Goal: Information Seeking & Learning: Understand process/instructions

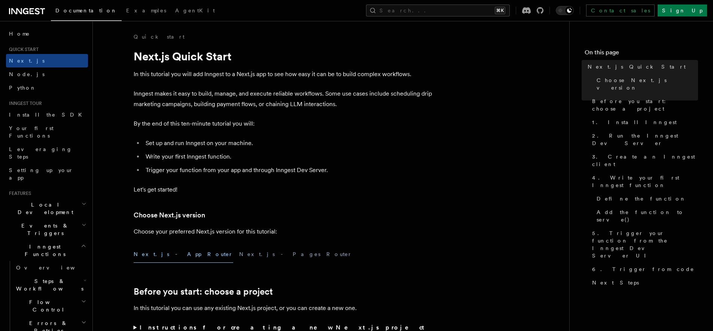
click at [376, 212] on h3 "Choose Next.js version" at bounding box center [284, 215] width 300 height 10
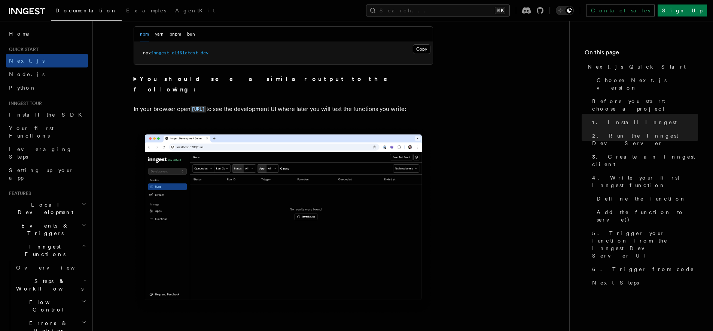
scroll to position [533, 0]
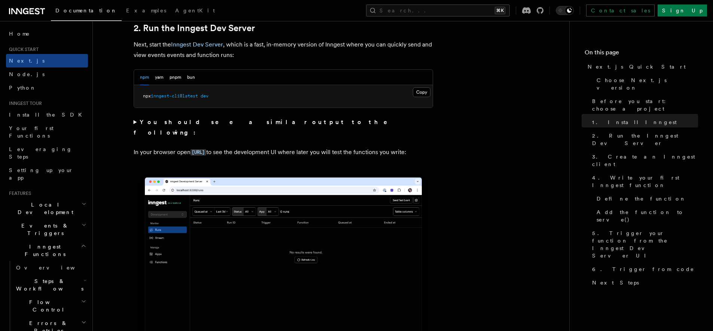
click at [273, 147] on p "In your browser open [URL] to see the development UI where later you will test …" at bounding box center [284, 152] width 300 height 11
drag, startPoint x: 273, startPoint y: 145, endPoint x: 292, endPoint y: 157, distance: 22.2
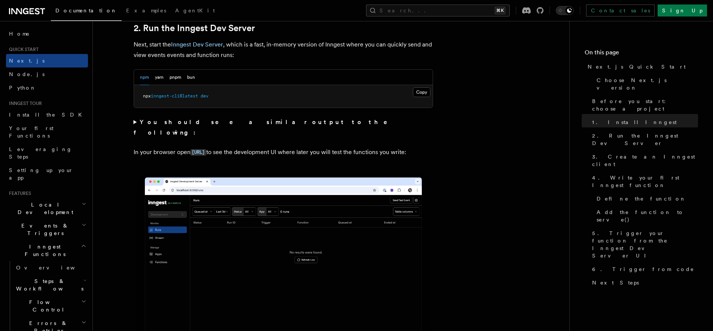
drag, startPoint x: 320, startPoint y: 147, endPoint x: 313, endPoint y: 131, distance: 17.1
click at [336, 154] on p "In your browser open [URL] to see the development UI where later you will test …" at bounding box center [284, 152] width 300 height 11
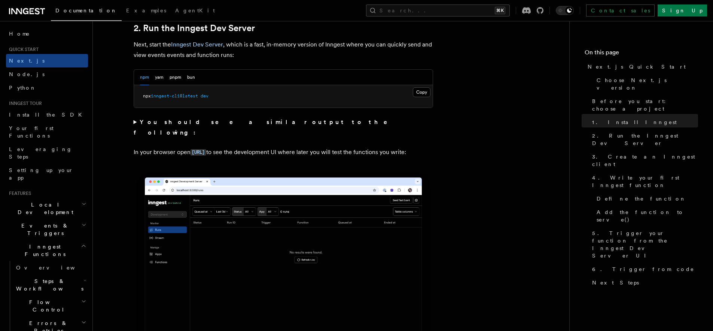
click at [159, 147] on p "In your browser open [URL] to see the development UI where later you will test …" at bounding box center [284, 152] width 300 height 11
drag, startPoint x: 167, startPoint y: 146, endPoint x: 171, endPoint y: 151, distance: 6.1
click at [171, 151] on p "In your browser open [URL] to see the development UI where later you will test …" at bounding box center [284, 152] width 300 height 11
drag, startPoint x: 171, startPoint y: 151, endPoint x: 142, endPoint y: 134, distance: 33.8
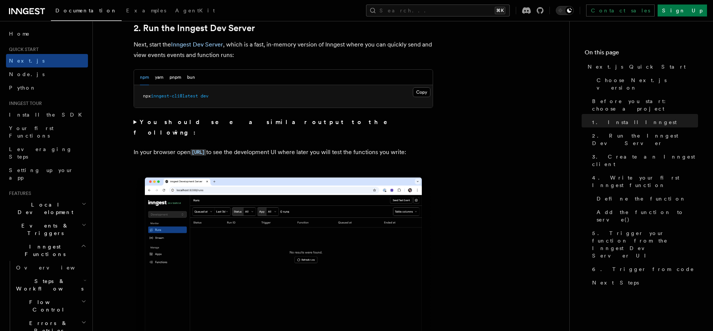
click at [135, 122] on summary "You should see a similar output to the following:" at bounding box center [284, 127] width 300 height 21
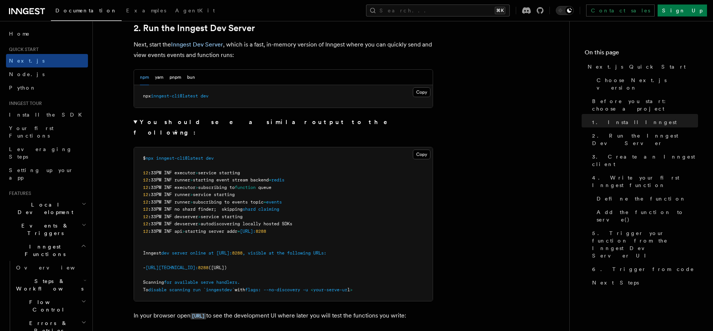
click at [135, 122] on summary "You should see a similar output to the following:" at bounding box center [284, 127] width 300 height 21
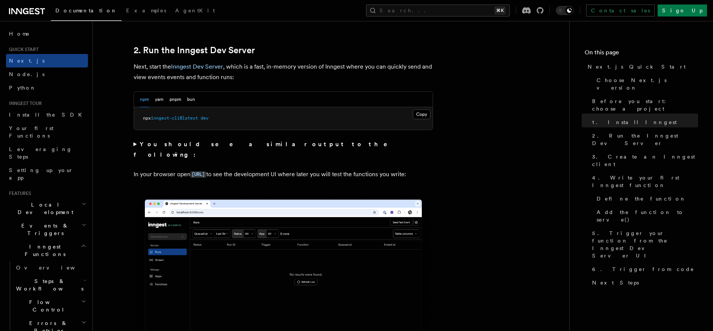
scroll to position [410, 0]
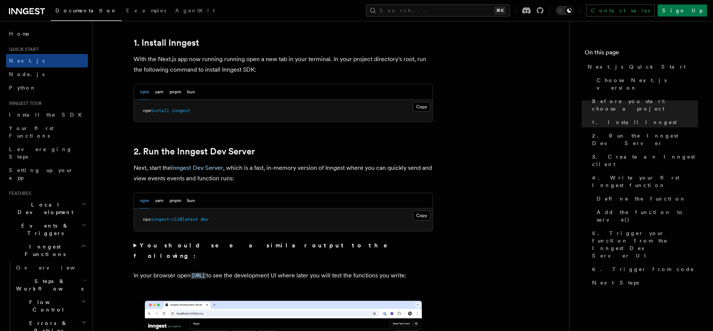
click at [25, 6] on link at bounding box center [27, 10] width 36 height 10
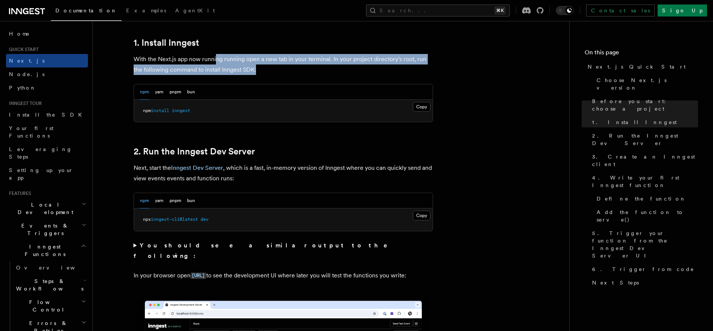
drag, startPoint x: 240, startPoint y: 65, endPoint x: 185, endPoint y: 48, distance: 56.7
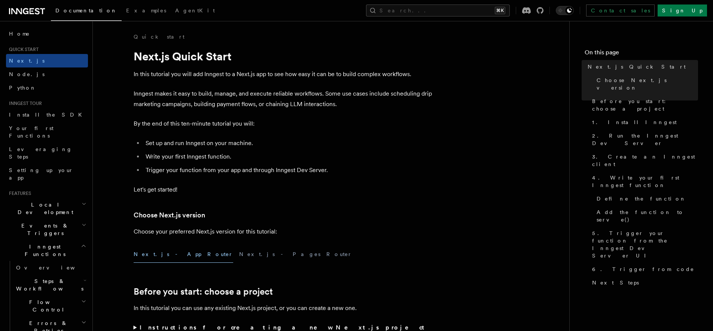
scroll to position [1257, 0]
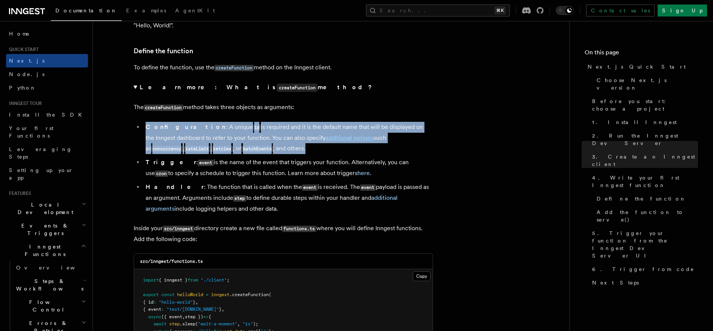
drag, startPoint x: 338, startPoint y: 147, endPoint x: 356, endPoint y: 172, distance: 30.6
click at [354, 169] on details "Learn more: What is createFunction method? The createFunction method takes thre…" at bounding box center [284, 148] width 300 height 132
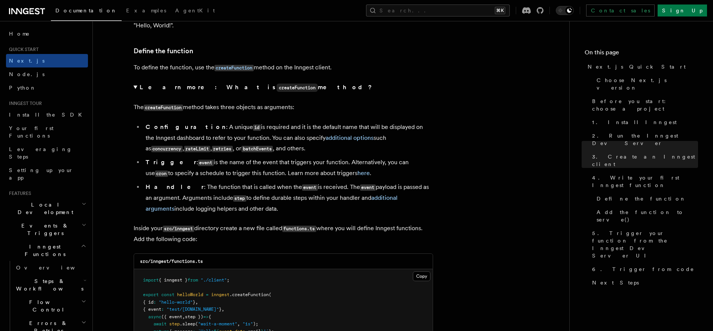
drag, startPoint x: 357, startPoint y: 173, endPoint x: 357, endPoint y: 177, distance: 3.8
click at [357, 173] on li "Trigger : event is the name of the event that triggers your function. Alternati…" at bounding box center [288, 168] width 290 height 22
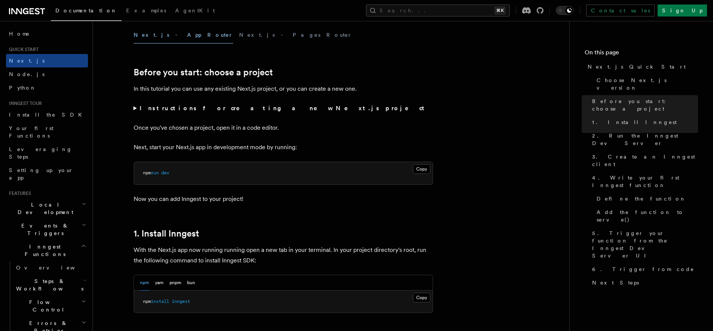
scroll to position [0, 0]
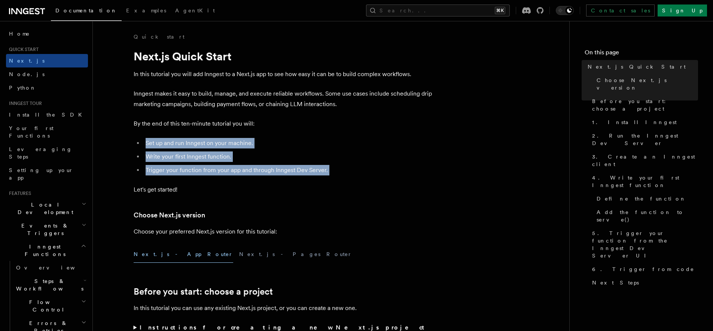
drag, startPoint x: 239, startPoint y: 148, endPoint x: 283, endPoint y: 185, distance: 57.7
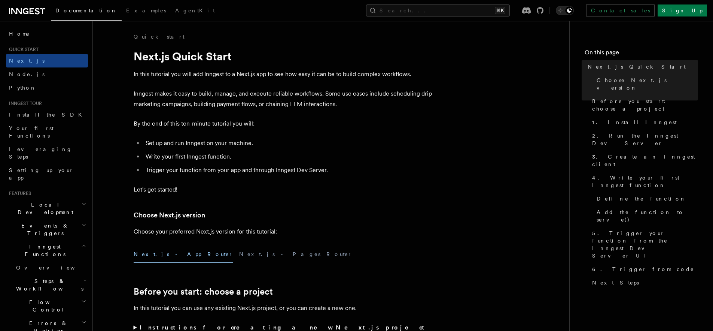
click at [291, 186] on p "Let's get started!" at bounding box center [284, 189] width 300 height 10
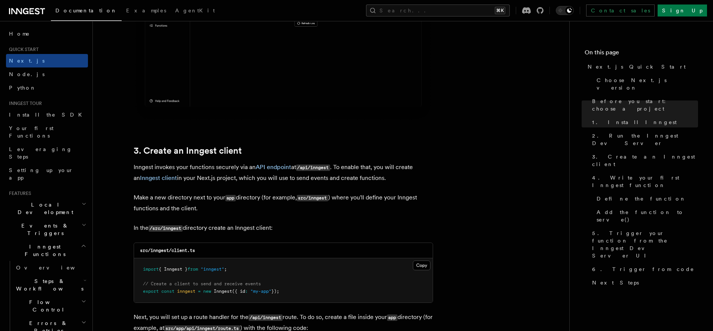
scroll to position [891, 0]
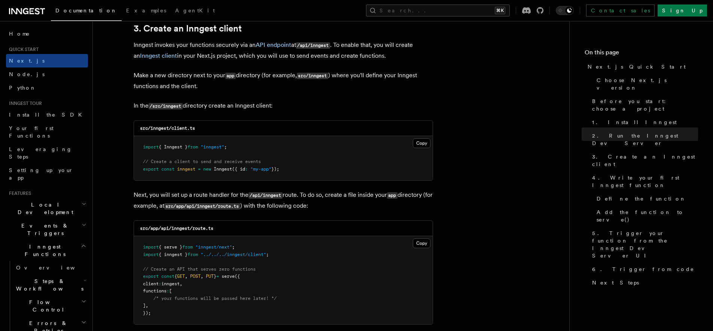
drag, startPoint x: 300, startPoint y: 169, endPoint x: 184, endPoint y: 139, distance: 119.8
click at [201, 139] on pre "import { Inngest } from "inngest" ; // Create a client to send and receive even…" at bounding box center [283, 158] width 299 height 44
click at [184, 139] on pre "import { Inngest } from "inngest" ; // Create a client to send and receive even…" at bounding box center [283, 158] width 299 height 44
drag, startPoint x: 212, startPoint y: 152, endPoint x: 291, endPoint y: 173, distance: 82.1
click at [264, 172] on pre "import { Inngest } from "inngest" ; // Create a client to send and receive even…" at bounding box center [283, 158] width 299 height 44
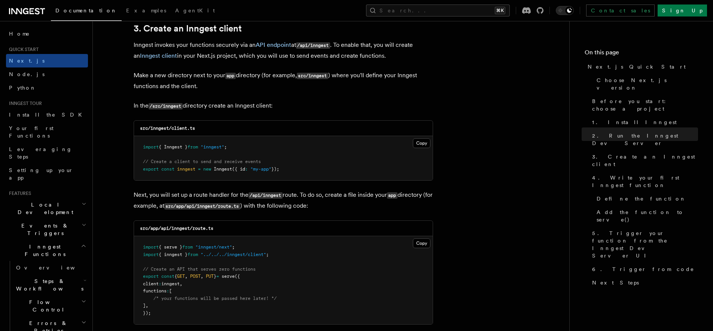
click at [291, 173] on pre "import { Inngest } from "inngest" ; // Create a client to send and receive even…" at bounding box center [283, 158] width 299 height 44
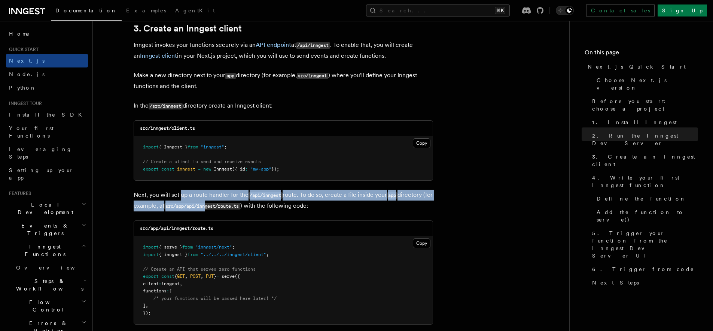
drag, startPoint x: 196, startPoint y: 204, endPoint x: 231, endPoint y: 215, distance: 35.9
click at [218, 211] on p "Next, you will set up a route handler for the /api/inngest route. To do so, cre…" at bounding box center [284, 200] width 300 height 22
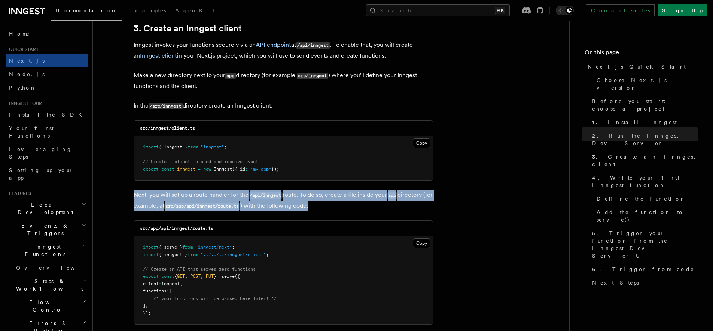
drag, startPoint x: 326, startPoint y: 209, endPoint x: 104, endPoint y: 192, distance: 222.4
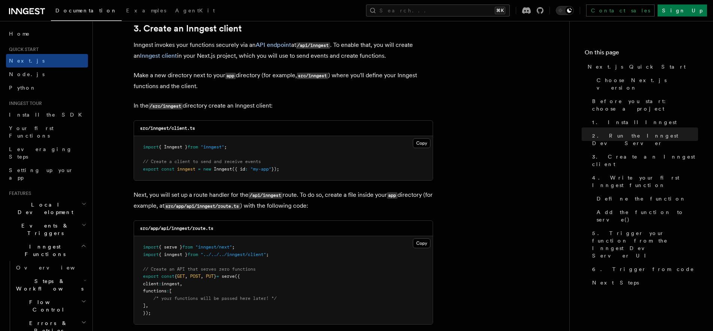
click at [188, 198] on p "Next, you will set up a route handler for the /api/inngest route. To do so, cre…" at bounding box center [284, 200] width 300 height 22
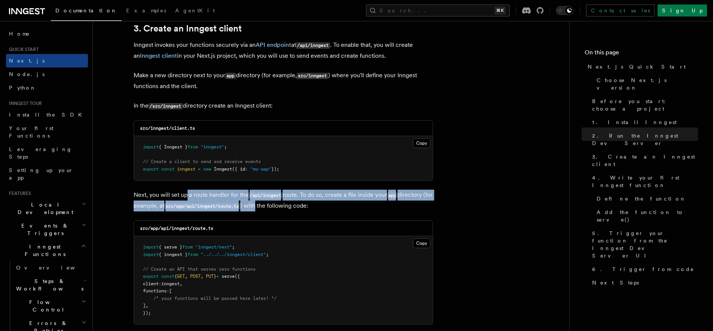
drag, startPoint x: 188, startPoint y: 198, endPoint x: 275, endPoint y: 214, distance: 89.0
click at [268, 211] on p "Next, you will set up a route handler for the /api/inngest route. To do so, cre…" at bounding box center [284, 200] width 300 height 22
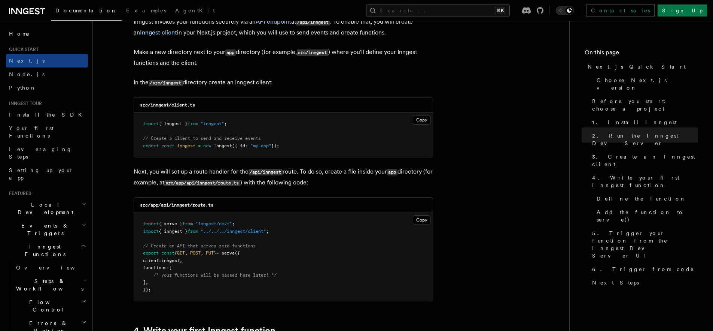
scroll to position [952, 0]
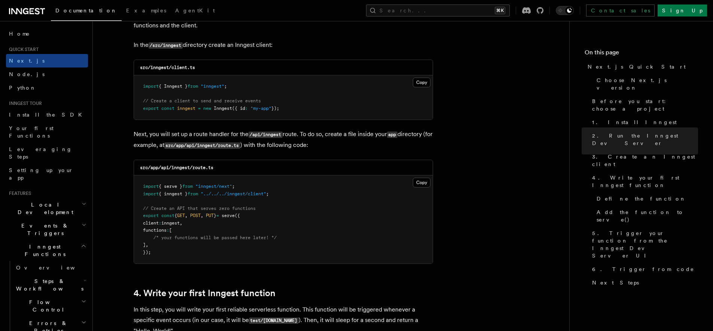
drag, startPoint x: 198, startPoint y: 233, endPoint x: 234, endPoint y: 245, distance: 37.8
click at [225, 243] on pre "import { serve } from "inngest/next" ; import { inngest } from "../../../innges…" at bounding box center [283, 219] width 299 height 88
click at [234, 245] on pre "import { serve } from "inngest/next" ; import { inngest } from "../../../innges…" at bounding box center [283, 219] width 299 height 88
drag, startPoint x: 298, startPoint y: 236, endPoint x: 189, endPoint y: 230, distance: 109.1
click at [230, 227] on pre "import { serve } from "inngest/next" ; import { inngest } from "../../../innges…" at bounding box center [283, 219] width 299 height 88
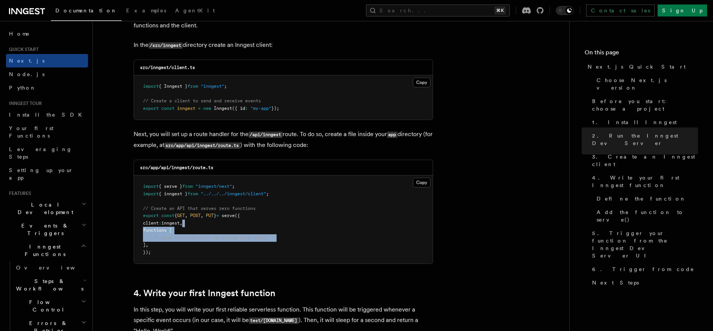
click at [189, 230] on pre "import { serve } from "inngest/next" ; import { inngest } from "../../../innges…" at bounding box center [283, 219] width 299 height 88
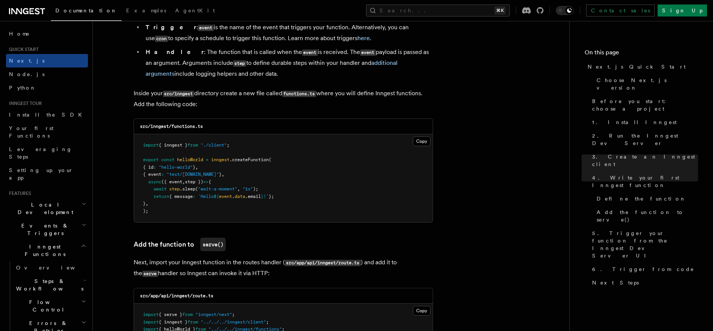
scroll to position [1471, 0]
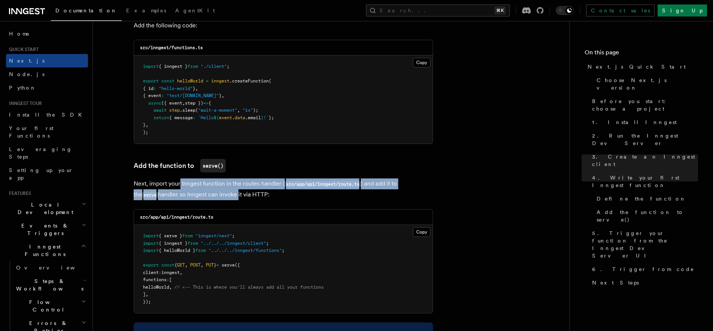
drag, startPoint x: 179, startPoint y: 182, endPoint x: 255, endPoint y: 198, distance: 77.7
click at [245, 200] on p "Next, import your Inngest function in the routes handler ( src/app/api/inngest/…" at bounding box center [284, 189] width 300 height 22
click at [255, 198] on p "Next, import your Inngest function in the routes handler ( src/app/api/inngest/…" at bounding box center [284, 189] width 300 height 22
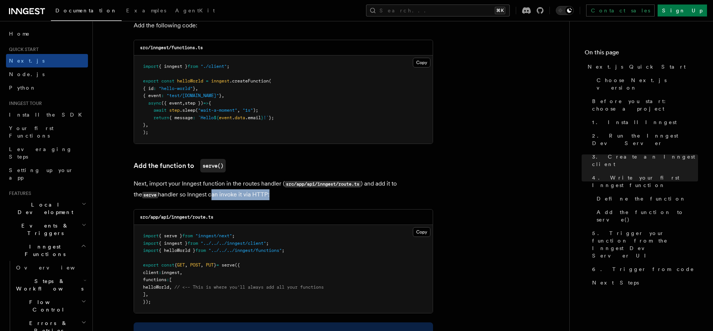
drag, startPoint x: 255, startPoint y: 198, endPoint x: 185, endPoint y: 193, distance: 70.6
click at [185, 193] on p "Next, import your Inngest function in the routes handler ( src/app/api/inngest/…" at bounding box center [284, 189] width 300 height 22
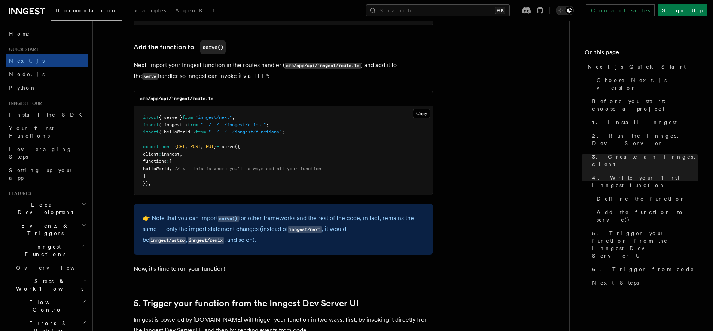
scroll to position [1698, 0]
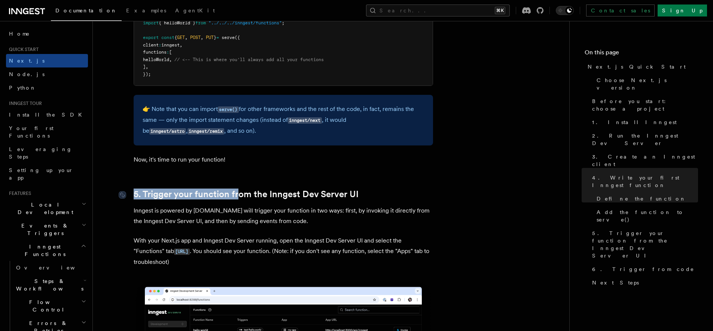
drag, startPoint x: 196, startPoint y: 191, endPoint x: 276, endPoint y: 200, distance: 80.2
click at [278, 199] on link "5. Trigger your function from the Inngest Dev Server UI" at bounding box center [246, 194] width 225 height 10
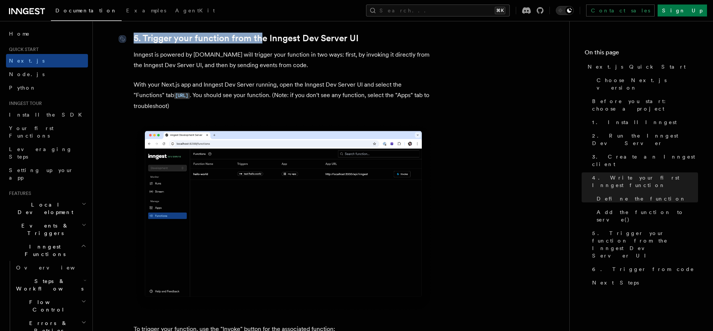
scroll to position [1854, 0]
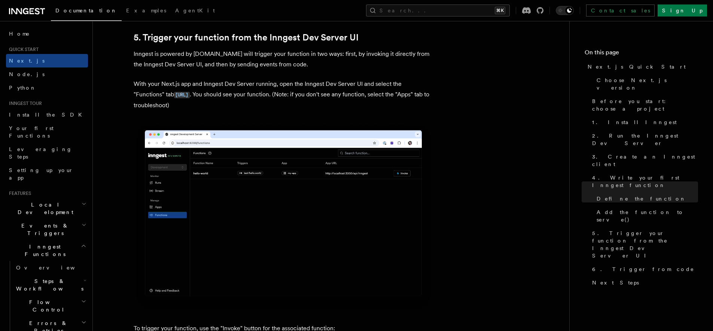
click at [305, 87] on p "With your Next.js app and Inngest Dev Server running, open the Inngest Dev Serv…" at bounding box center [284, 95] width 300 height 32
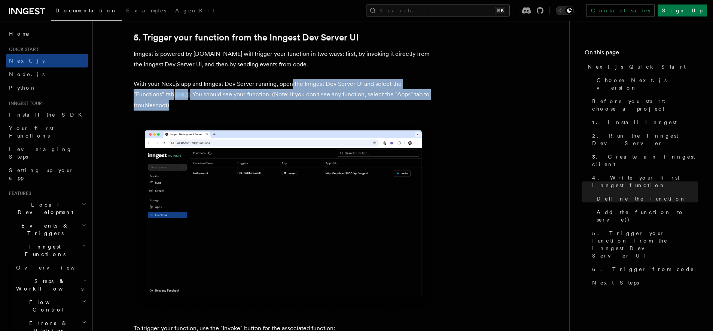
drag, startPoint x: 291, startPoint y: 84, endPoint x: 316, endPoint y: 116, distance: 41.6
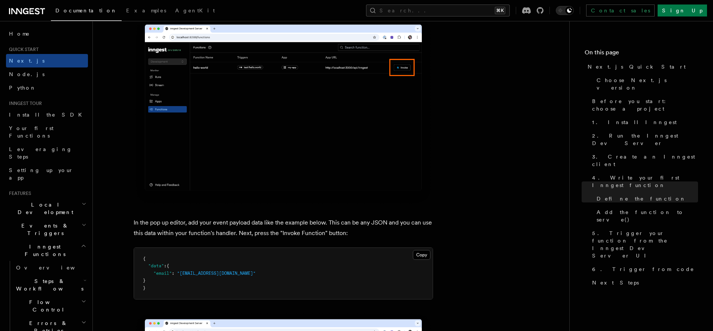
scroll to position [2212, 0]
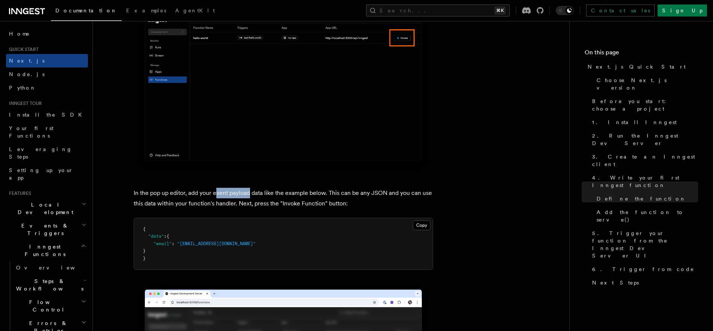
drag, startPoint x: 216, startPoint y: 195, endPoint x: 273, endPoint y: 200, distance: 57.8
click at [250, 201] on p "In the pop up editor, add your event payload data like the example below. This …" at bounding box center [284, 198] width 300 height 21
click at [275, 199] on p "In the pop up editor, add your event payload data like the example below. This …" at bounding box center [284, 198] width 300 height 21
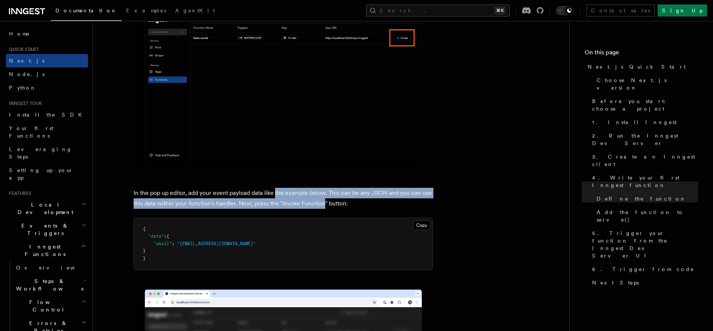
drag, startPoint x: 276, startPoint y: 200, endPoint x: 337, endPoint y: 204, distance: 61.9
click at [323, 204] on p "In the pop up editor, add your event payload data like the example below. This …" at bounding box center [284, 198] width 300 height 21
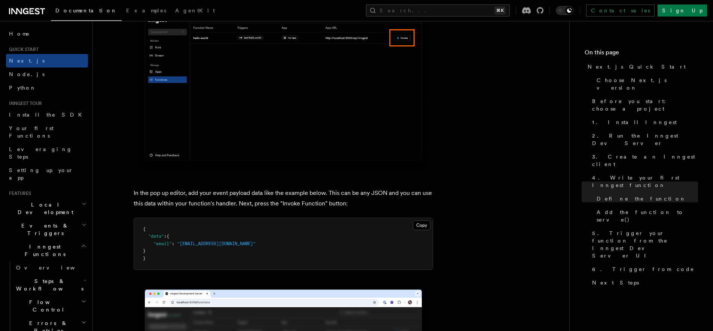
click at [341, 204] on p "In the pop up editor, add your event payload data like the example below. This …" at bounding box center [284, 198] width 300 height 21
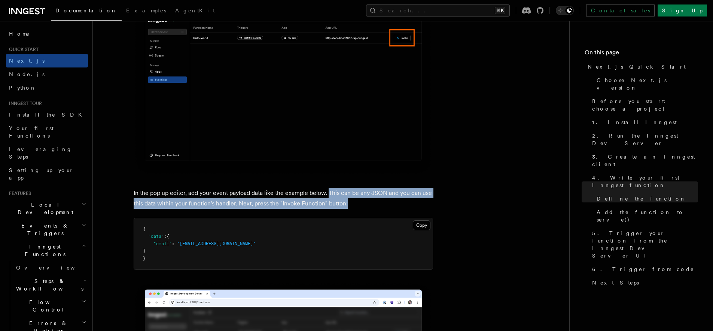
drag, startPoint x: 360, startPoint y: 205, endPoint x: 328, endPoint y: 195, distance: 33.2
click at [328, 195] on p "In the pop up editor, add your event payload data like the example below. This …" at bounding box center [284, 198] width 300 height 21
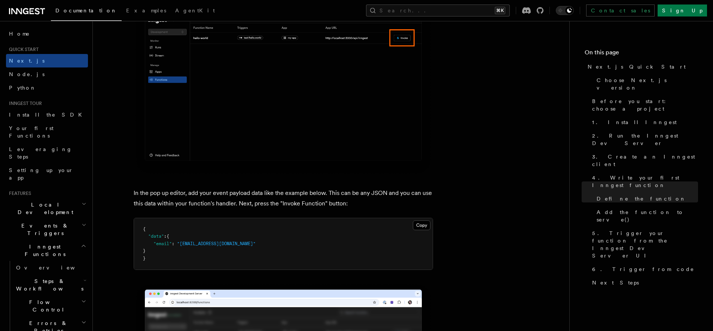
click at [328, 195] on p "In the pop up editor, add your event payload data like the example below. This …" at bounding box center [284, 198] width 300 height 21
drag, startPoint x: 328, startPoint y: 195, endPoint x: 349, endPoint y: 207, distance: 24.2
click at [349, 207] on p "In the pop up editor, add your event payload data like the example below. This …" at bounding box center [284, 198] width 300 height 21
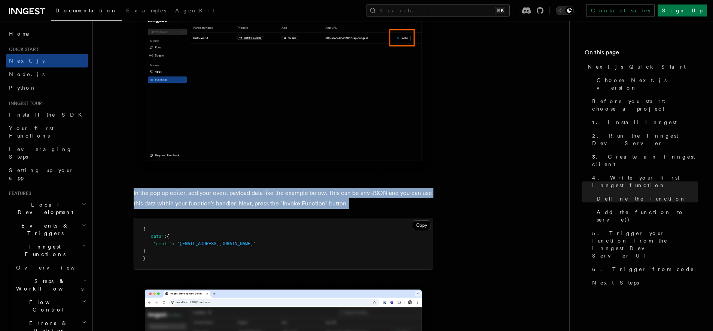
drag, startPoint x: 349, startPoint y: 207, endPoint x: 278, endPoint y: 185, distance: 74.3
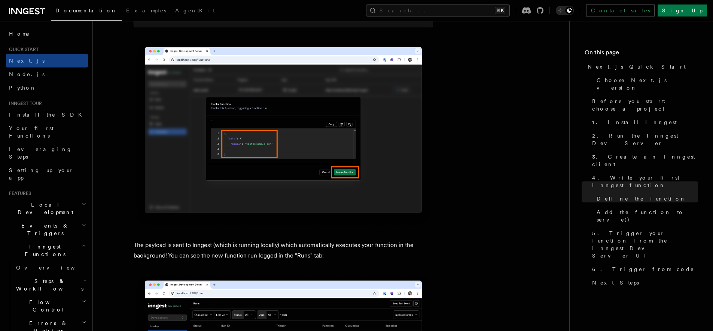
scroll to position [2506, 0]
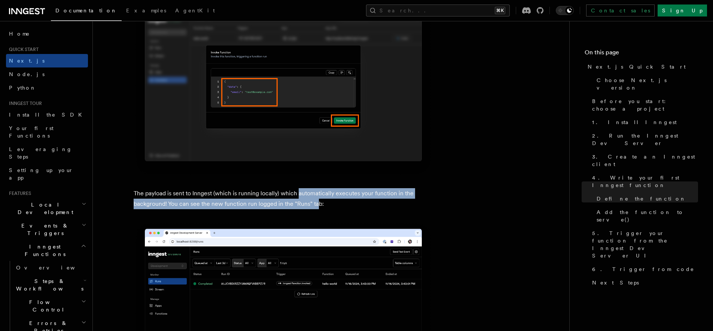
drag, startPoint x: 299, startPoint y: 198, endPoint x: 354, endPoint y: 201, distance: 55.1
click at [326, 203] on p "The payload is sent to Inngest (which is running locally) which automatically e…" at bounding box center [284, 198] width 300 height 21
click at [358, 201] on p "The payload is sent to Inngest (which is running locally) which automatically e…" at bounding box center [284, 198] width 300 height 21
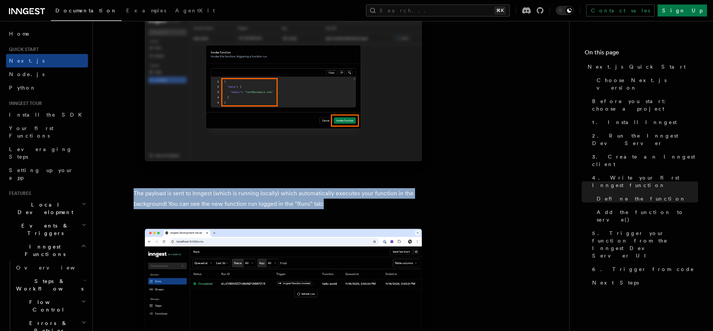
drag, startPoint x: 352, startPoint y: 208, endPoint x: 227, endPoint y: 189, distance: 126.2
click at [233, 189] on article "Quick start Next.js Quick Start In this tutorial you will add Inngest to a Next…" at bounding box center [331, 88] width 453 height 5122
click at [227, 189] on article "Quick start Next.js Quick Start In this tutorial you will add Inngest to a Next…" at bounding box center [331, 88] width 453 height 5122
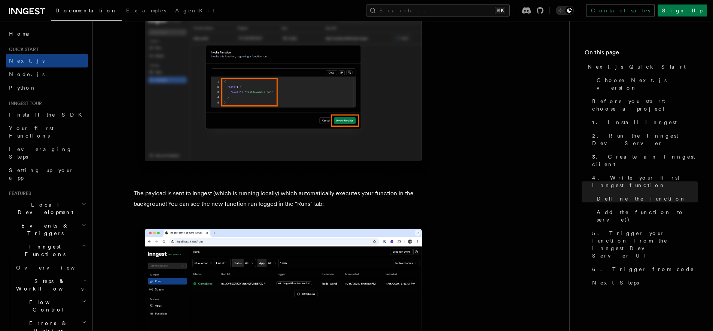
drag, startPoint x: 259, startPoint y: 206, endPoint x: 293, endPoint y: 218, distance: 35.6
click at [285, 216] on article "Quick start Next.js Quick Start In this tutorial you will add Inngest to a Next…" at bounding box center [331, 88] width 453 height 5122
click at [297, 218] on article "Quick start Next.js Quick Start In this tutorial you will add Inngest to a Next…" at bounding box center [331, 88] width 453 height 5122
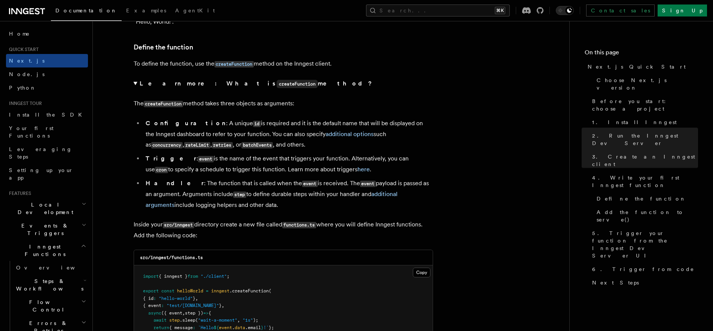
scroll to position [1404, 0]
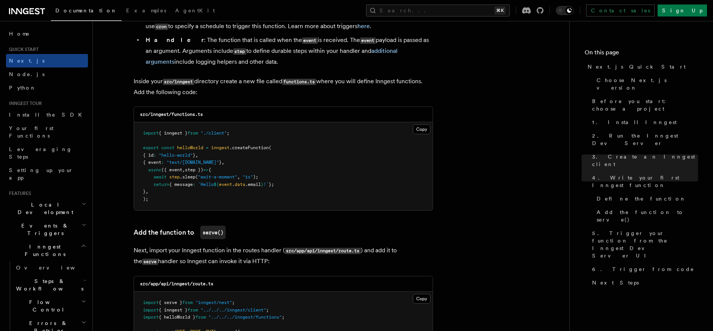
click at [233, 192] on pre "import { inngest } from "./client" ; export const helloWorld = inngest .createF…" at bounding box center [283, 166] width 299 height 88
drag, startPoint x: 230, startPoint y: 190, endPoint x: 192, endPoint y: 178, distance: 39.8
click at [193, 178] on pre "import { inngest } from "./client" ; export const helloWorld = inngest .createF…" at bounding box center [283, 166] width 299 height 88
click at [192, 178] on span ".sleep" at bounding box center [188, 176] width 16 height 5
click at [201, 179] on span ""wait-a-moment"" at bounding box center [217, 176] width 39 height 5
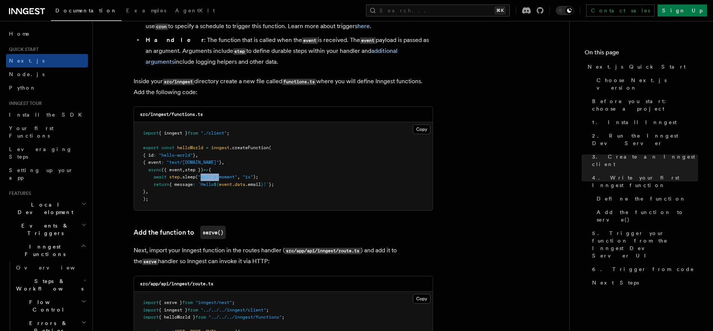
drag, startPoint x: 201, startPoint y: 179, endPoint x: 243, endPoint y: 185, distance: 42.3
click at [241, 185] on code "import { inngest } from "./client" ; export const helloWorld = inngest .createF…" at bounding box center [208, 165] width 131 height 71
click at [245, 184] on span "data" at bounding box center [240, 184] width 10 height 5
